Goal: Task Accomplishment & Management: Manage account settings

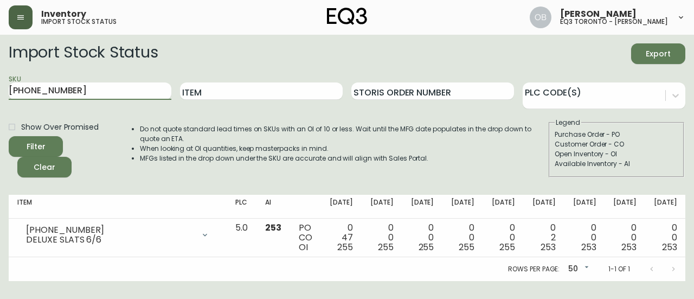
click at [29, 11] on button "button" at bounding box center [21, 17] width 24 height 24
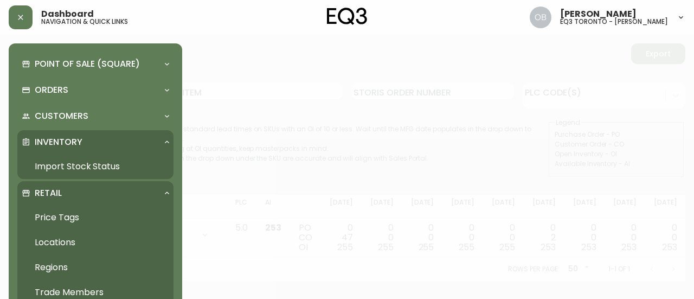
click at [76, 285] on link "Trade Members" at bounding box center [95, 292] width 156 height 25
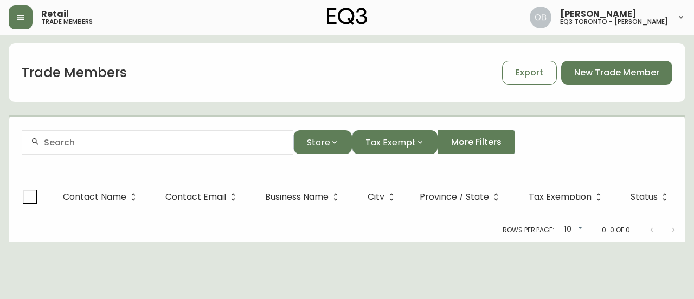
click at [133, 149] on div at bounding box center [157, 142] width 271 height 24
paste input "[EMAIL_ADDRESS][DOMAIN_NAME]"
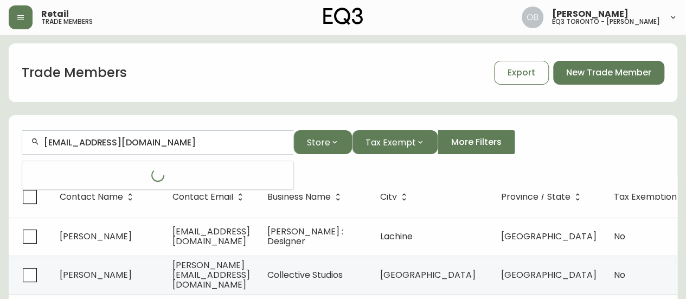
click at [199, 145] on input "[EMAIL_ADDRESS][DOMAIN_NAME]" at bounding box center [164, 142] width 241 height 10
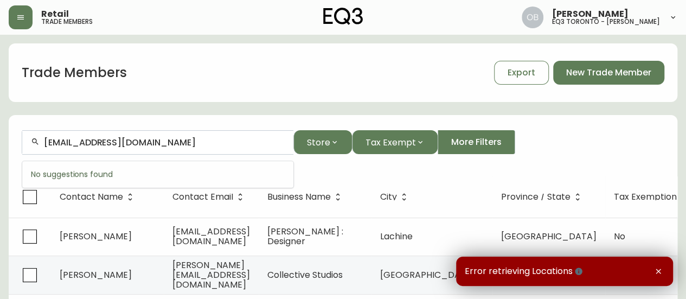
click at [155, 143] on input "[EMAIL_ADDRESS][DOMAIN_NAME]" at bounding box center [164, 142] width 241 height 10
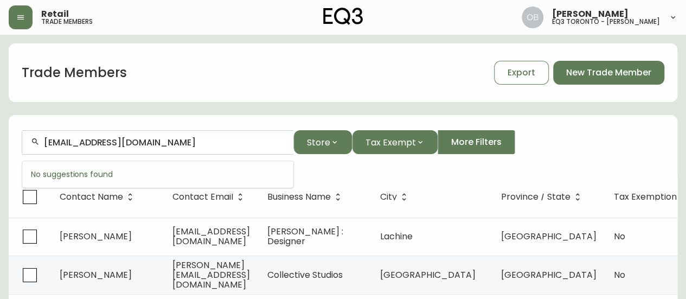
drag, startPoint x: 86, startPoint y: 140, endPoint x: 5, endPoint y: 142, distance: 80.9
click at [20, 143] on form "[EMAIL_ADDRESS][DOMAIN_NAME] Store Tax Exempt More Filters" at bounding box center [343, 146] width 669 height 59
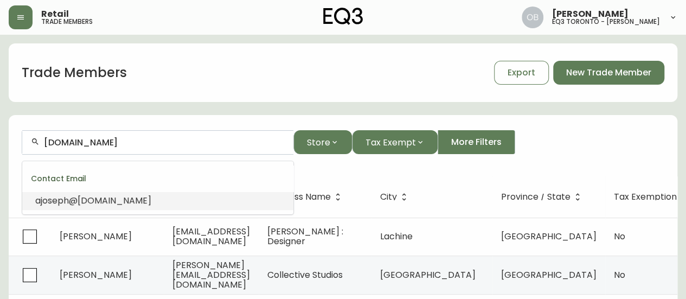
click at [88, 202] on span "[DOMAIN_NAME]" at bounding box center [115, 200] width 74 height 12
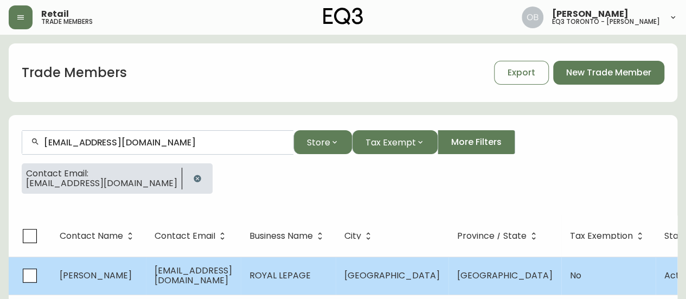
type input "[EMAIL_ADDRESS][DOMAIN_NAME]"
click at [202, 268] on td "[EMAIL_ADDRESS][DOMAIN_NAME]" at bounding box center [193, 276] width 95 height 38
select select "ON"
select select "CA"
select select "CA_EN"
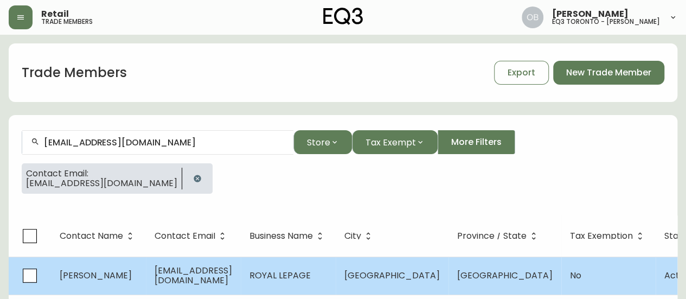
select select "Other"
select select "Real Estate Agent"
select select "false"
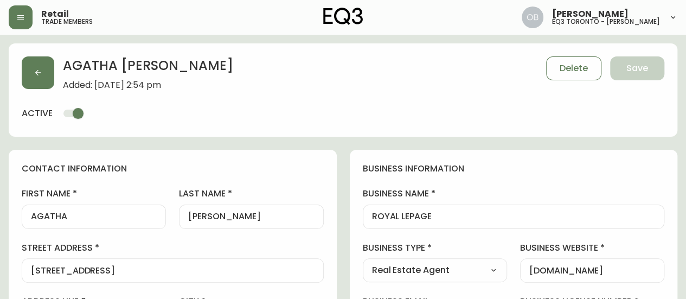
type input "EQ3 [GEOGRAPHIC_DATA] - [PERSON_NAME]"
select select "cjw10z96s008u6gs0ccm7hd19"
drag, startPoint x: 115, startPoint y: 210, endPoint x: 0, endPoint y: 222, distance: 115.6
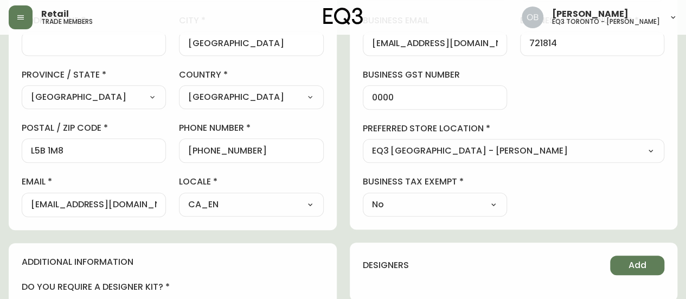
scroll to position [325, 0]
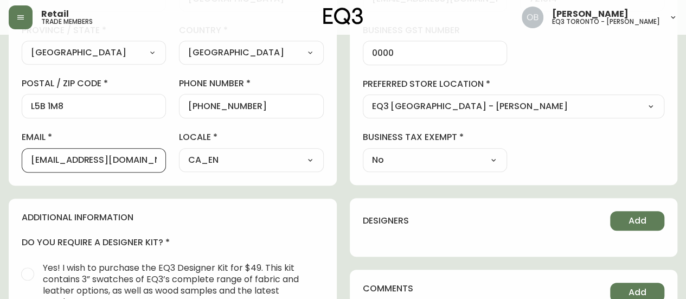
click at [82, 163] on input "[EMAIL_ADDRESS][DOMAIN_NAME]" at bounding box center [94, 160] width 126 height 10
